Goal: Task Accomplishment & Management: Complete application form

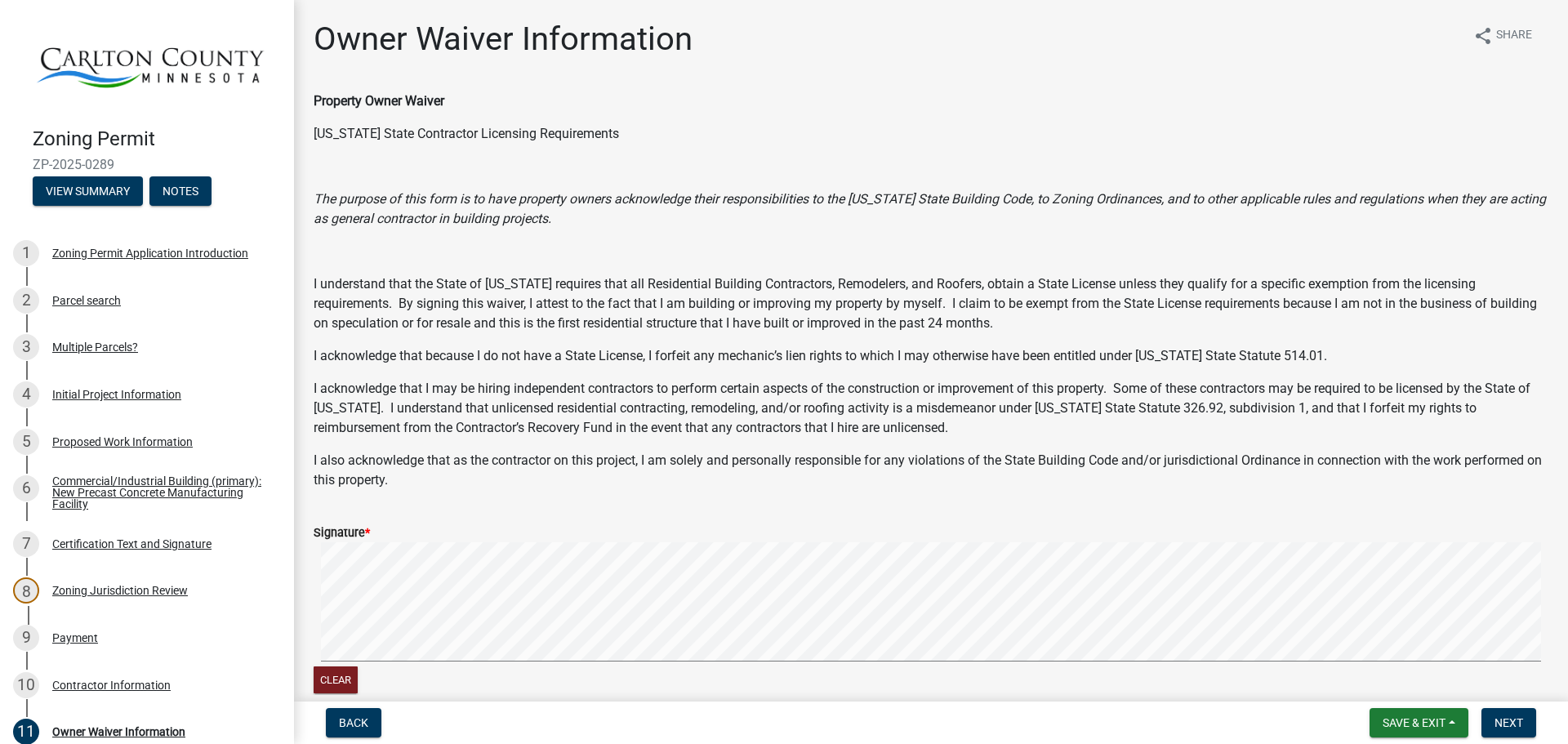
scroll to position [52, 0]
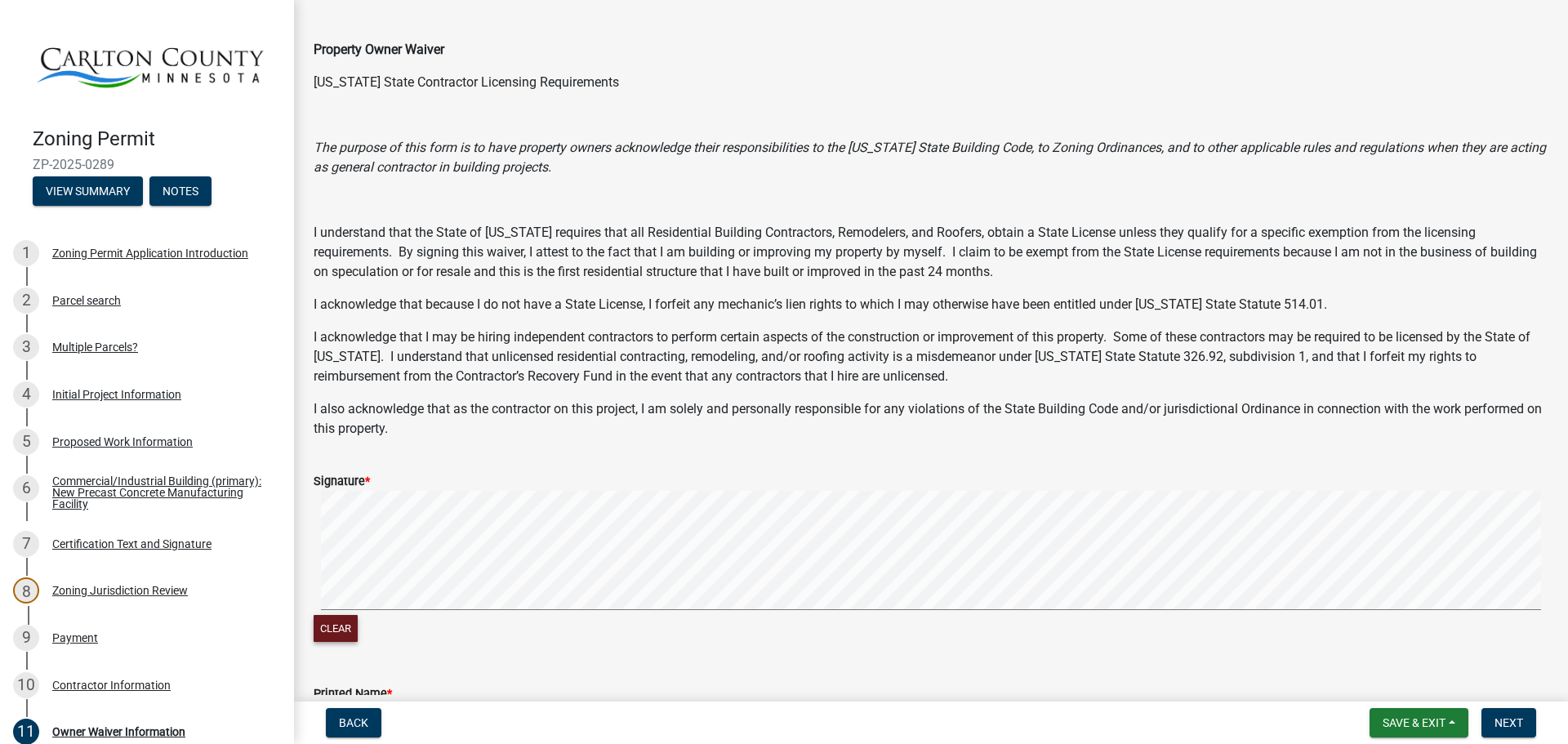
click at [348, 642] on button "Clear" at bounding box center [336, 628] width 44 height 27
click at [344, 642] on button "Clear" at bounding box center [336, 628] width 44 height 27
click at [508, 646] on div "Clear" at bounding box center [931, 568] width 1235 height 155
click at [680, 615] on signature-pad at bounding box center [931, 552] width 1235 height 124
click at [1495, 723] on span "Next" at bounding box center [1509, 723] width 29 height 13
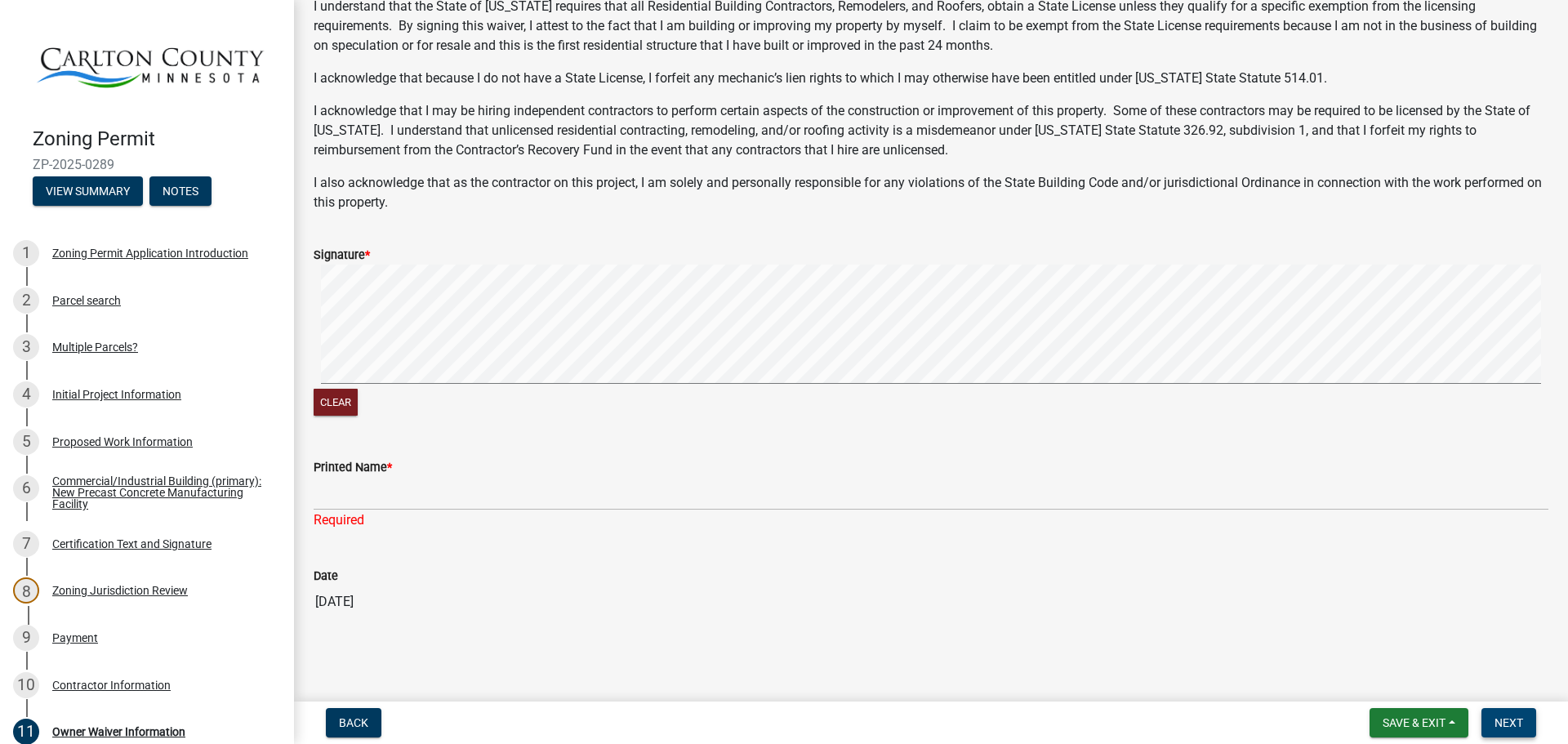
scroll to position [327, 0]
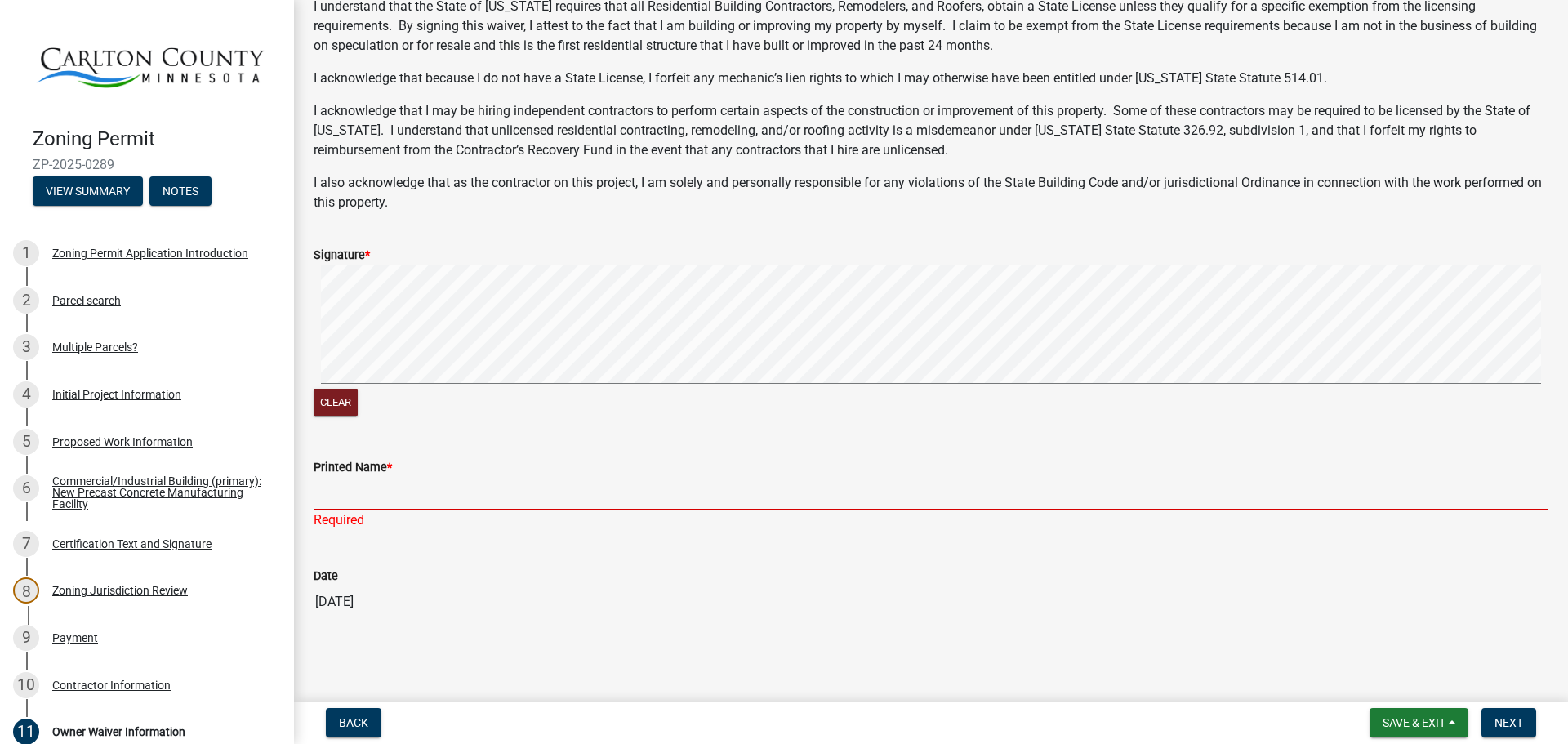
click at [505, 477] on input "Printed Name *" at bounding box center [931, 493] width 1235 height 34
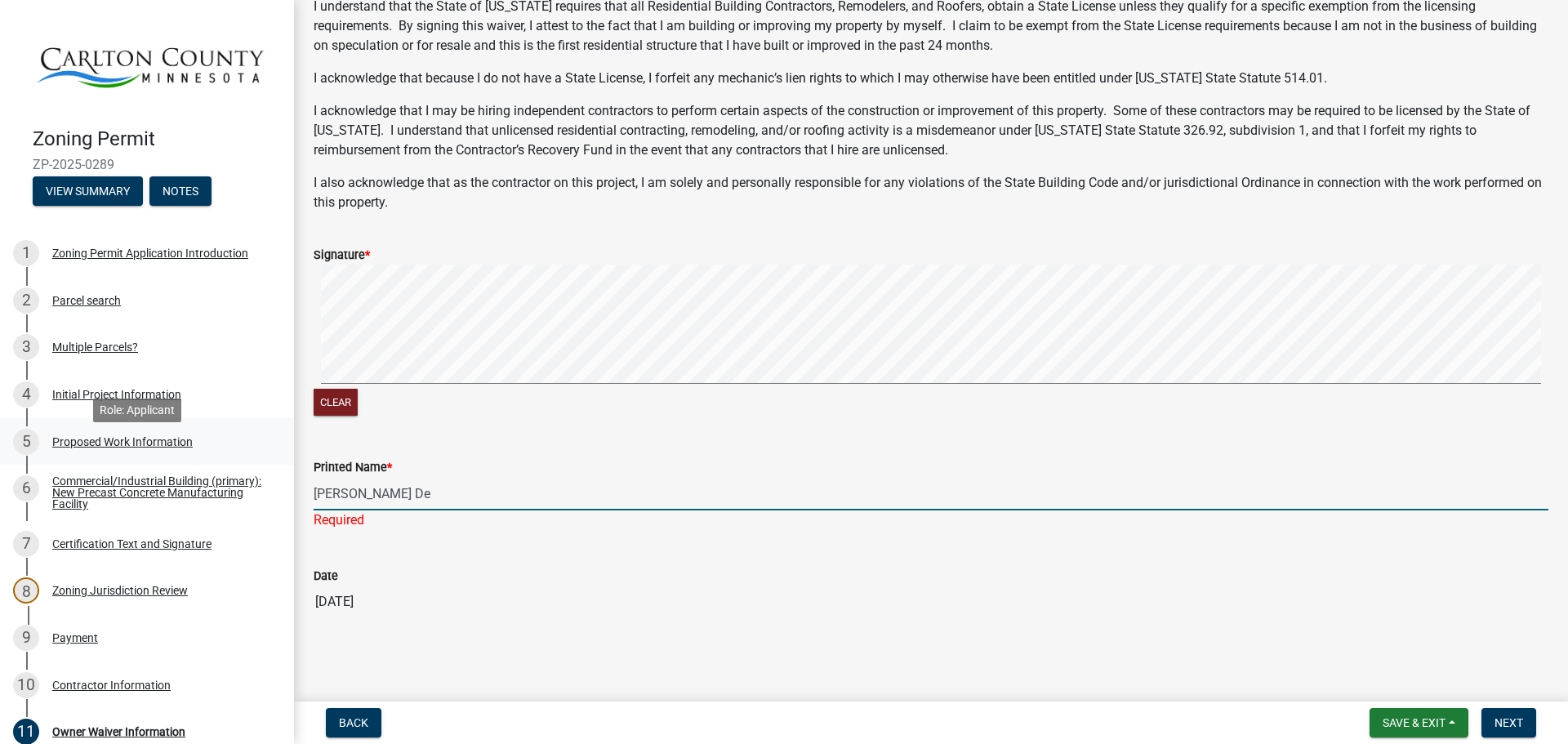
type input "[PERSON_NAME]"
type input "[PERSON_NAME] Del [PERSON_NAME]"
click at [1511, 717] on span "Next" at bounding box center [1509, 723] width 29 height 13
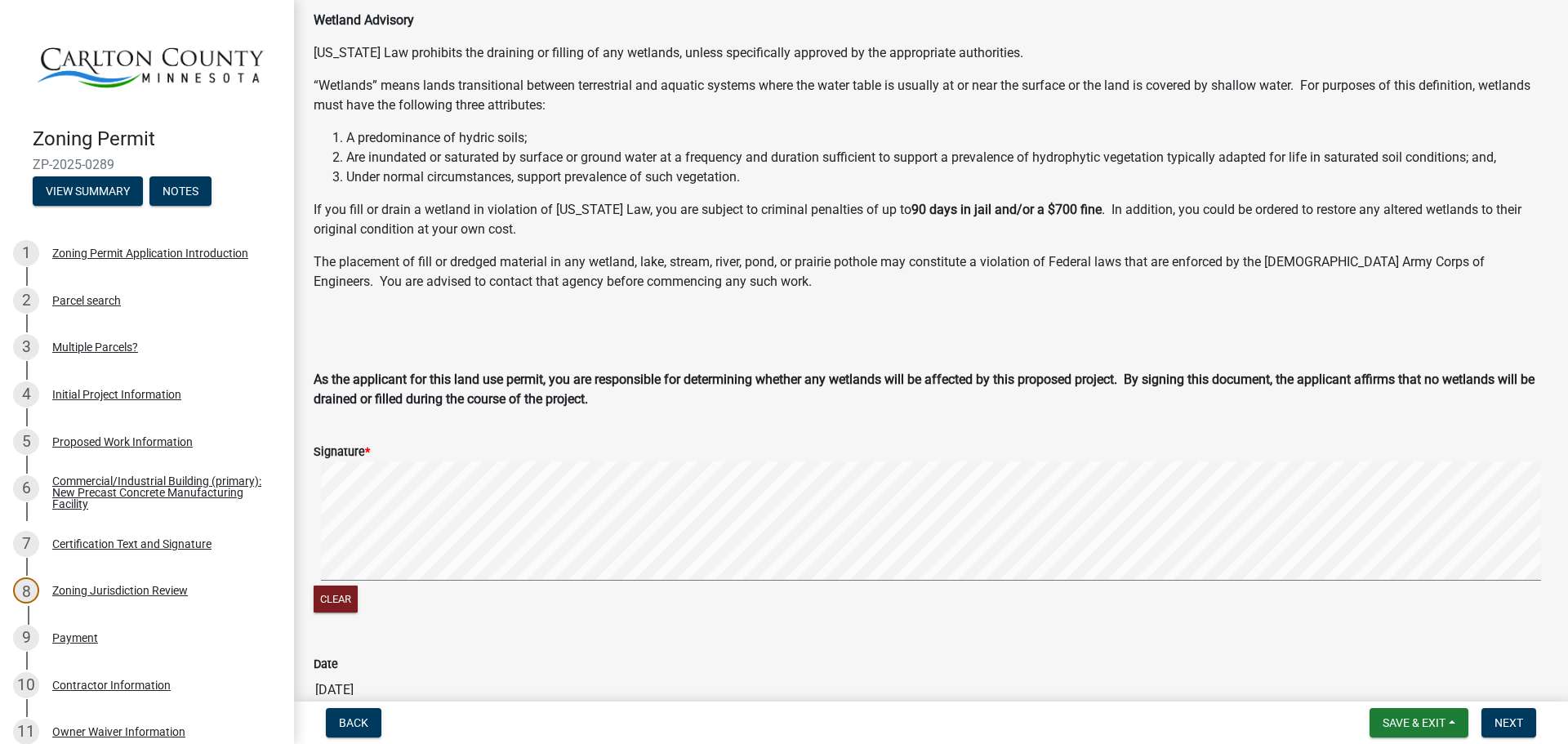
scroll to position [81, 0]
click at [1495, 717] on span "Next" at bounding box center [1509, 723] width 29 height 13
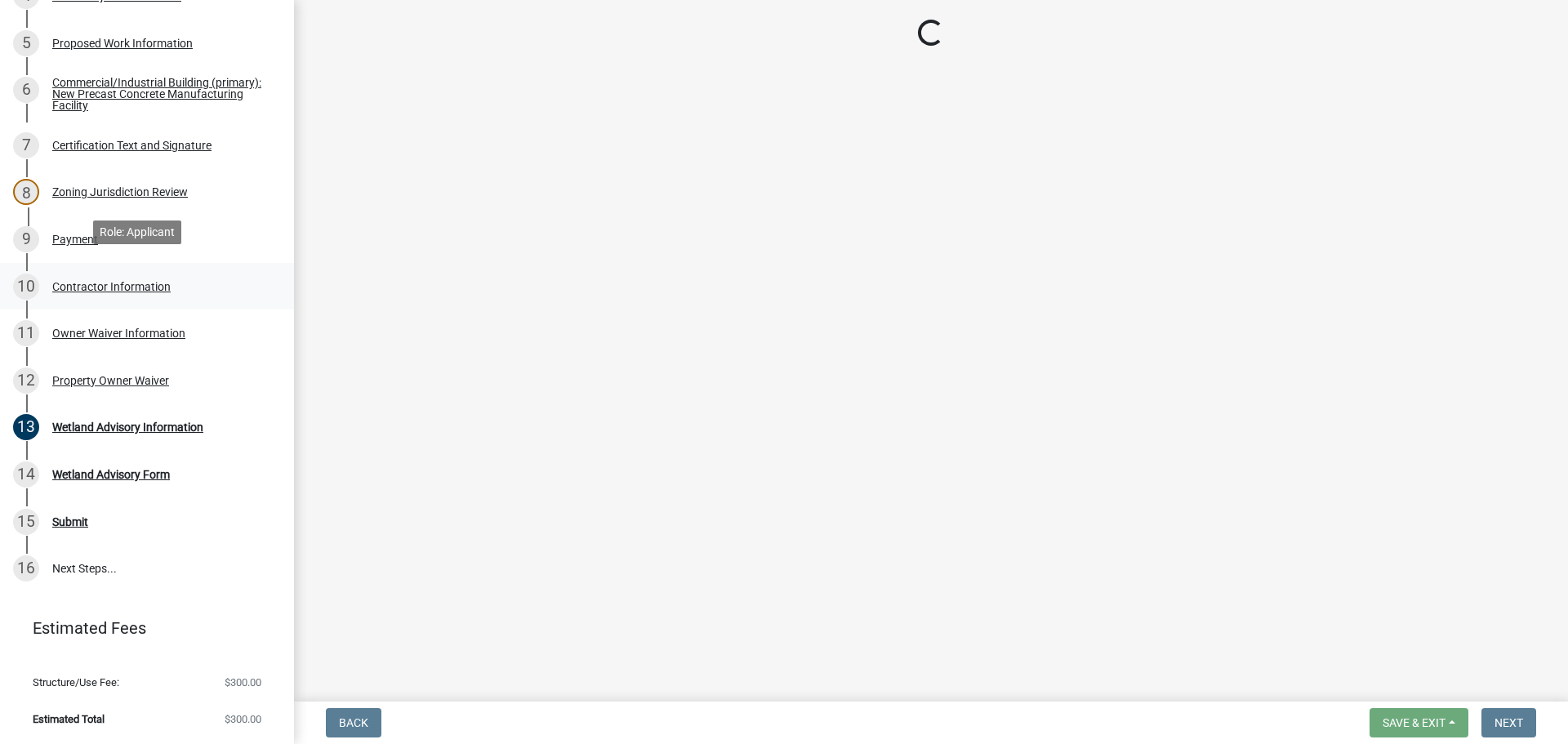
scroll to position [459, 0]
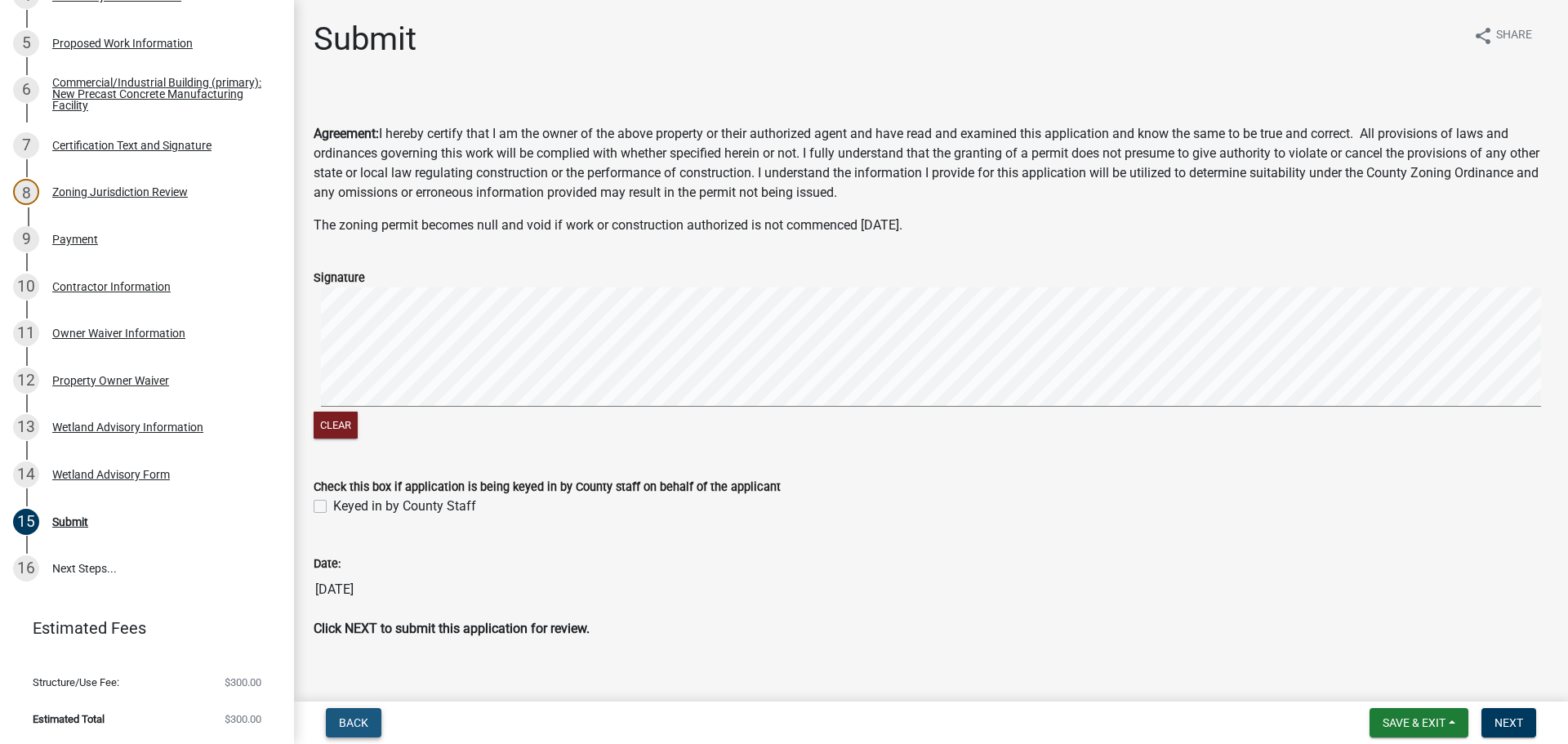
click at [348, 717] on span "Back" at bounding box center [353, 723] width 30 height 13
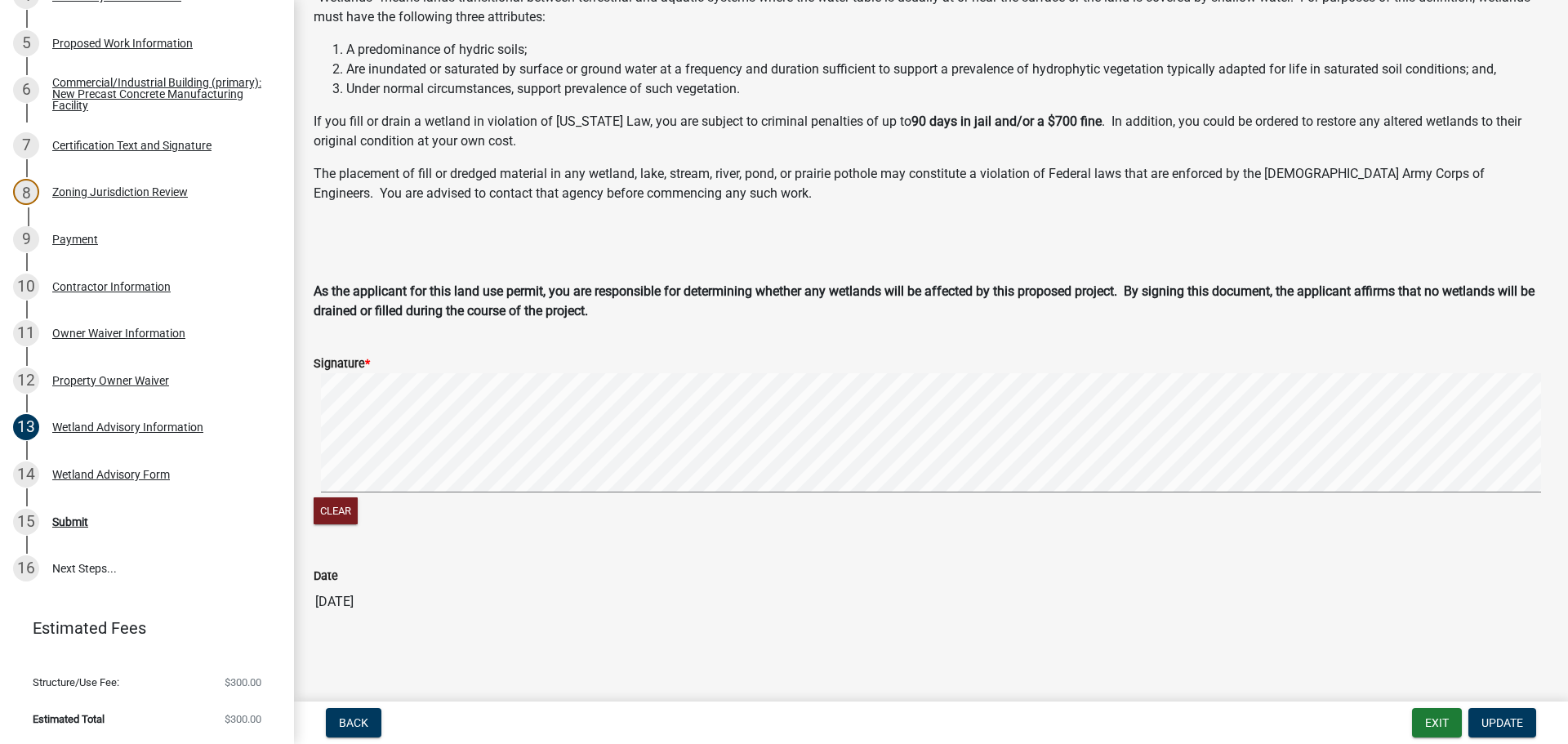
scroll to position [233, 0]
click at [351, 501] on button "Clear" at bounding box center [336, 511] width 44 height 27
drag, startPoint x: 330, startPoint y: 496, endPoint x: 368, endPoint y: 490, distance: 38.5
click at [331, 497] on button "Clear" at bounding box center [336, 511] width 44 height 27
click at [343, 519] on div "Clear" at bounding box center [931, 513] width 1235 height 31
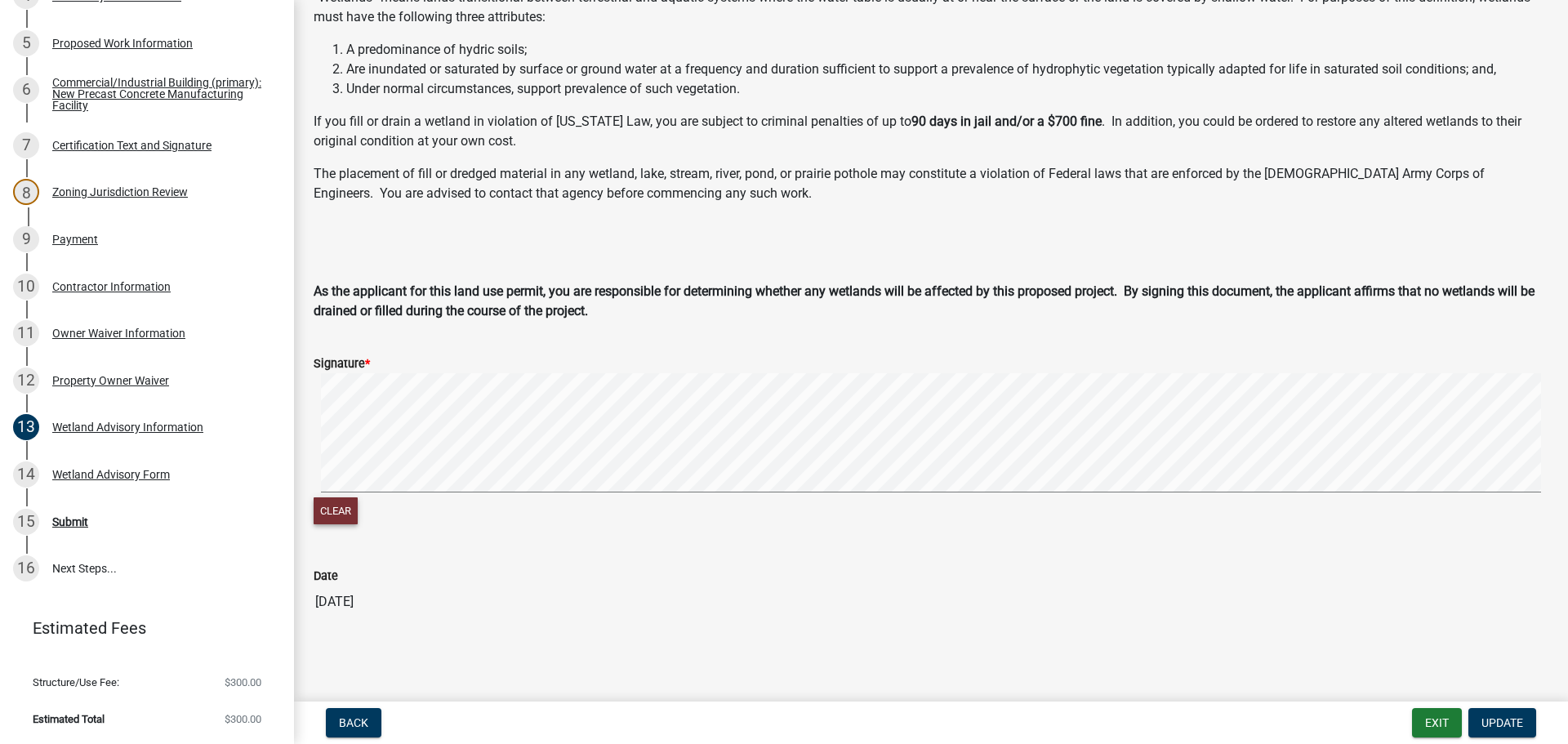
drag, startPoint x: 340, startPoint y: 507, endPoint x: 332, endPoint y: 515, distance: 11.3
click at [332, 515] on button "Clear" at bounding box center [336, 511] width 44 height 27
drag, startPoint x: 1483, startPoint y: 724, endPoint x: 1465, endPoint y: 716, distance: 19.7
click at [1482, 722] on span "Update" at bounding box center [1502, 723] width 42 height 13
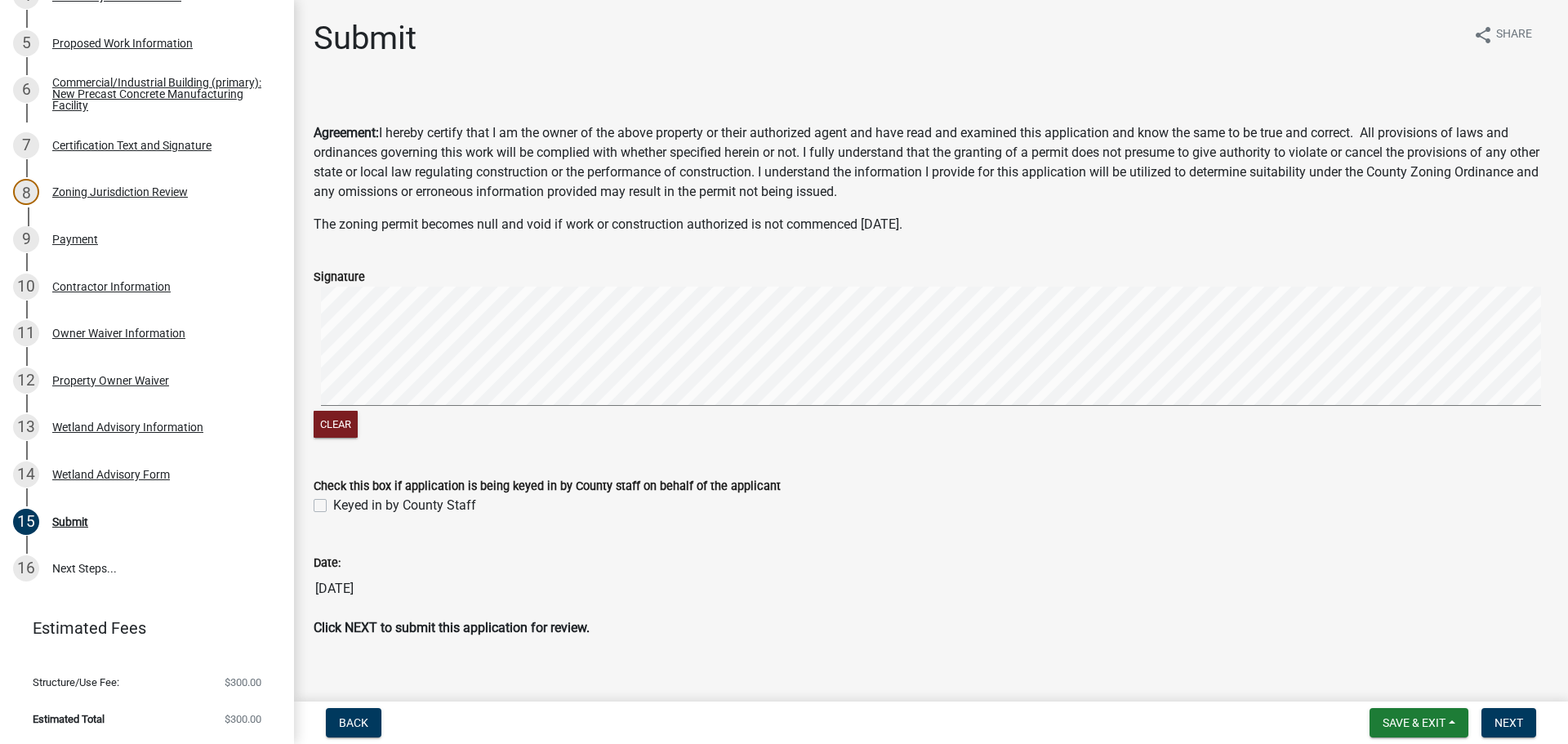
scroll to position [0, 0]
drag, startPoint x: 332, startPoint y: 441, endPoint x: 371, endPoint y: 426, distance: 41.8
click at [334, 439] on button "Clear" at bounding box center [336, 425] width 44 height 27
click at [1512, 718] on span "Next" at bounding box center [1509, 723] width 29 height 13
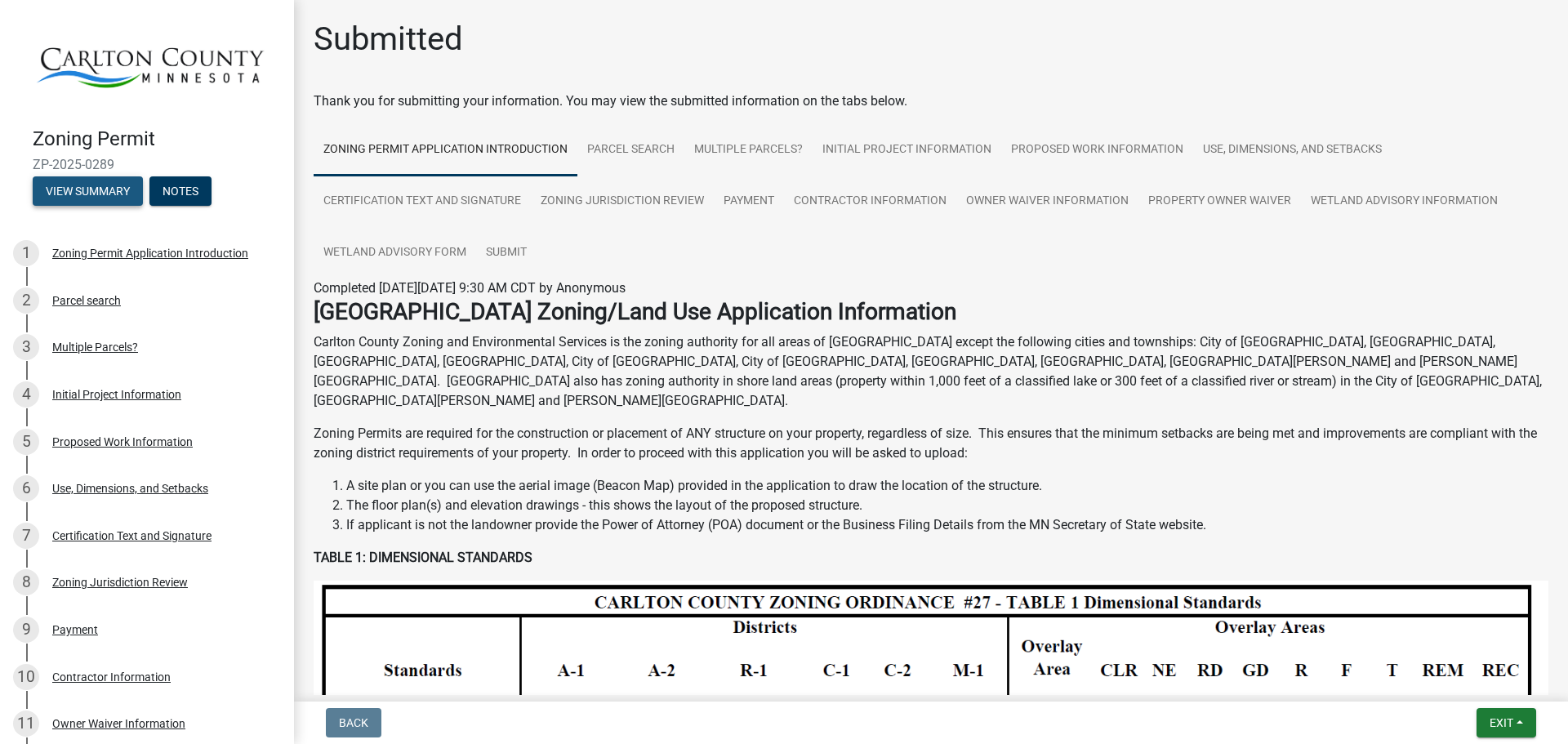
click at [113, 173] on div "Zoning Permit ZP-2025-0289 View Summary Notes" at bounding box center [147, 162] width 268 height 96
click at [113, 182] on button "View Summary" at bounding box center [88, 192] width 110 height 30
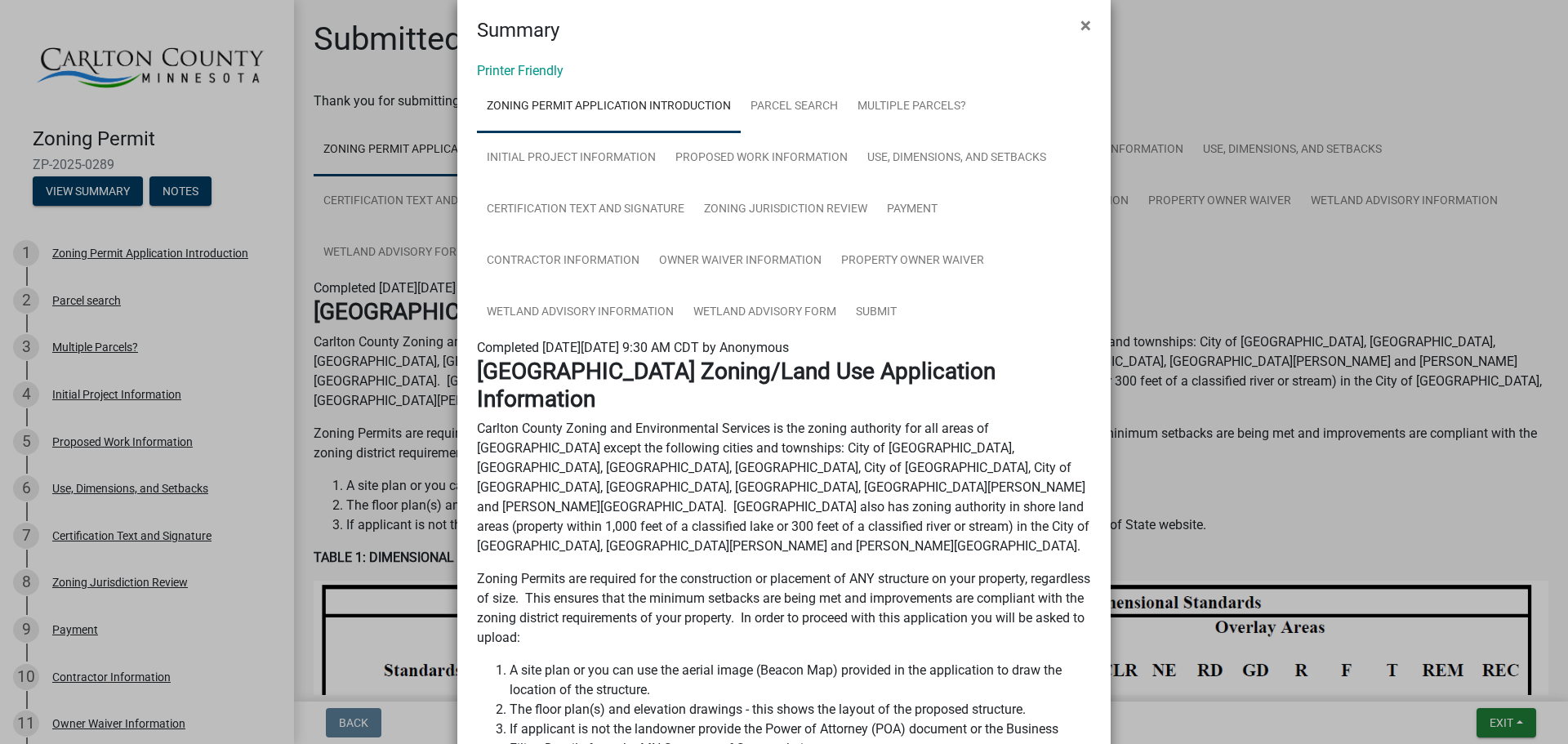
scroll to position [28, 0]
click at [1083, 21] on span "×" at bounding box center [1086, 25] width 11 height 23
